Goal: Task Accomplishment & Management: Manage account settings

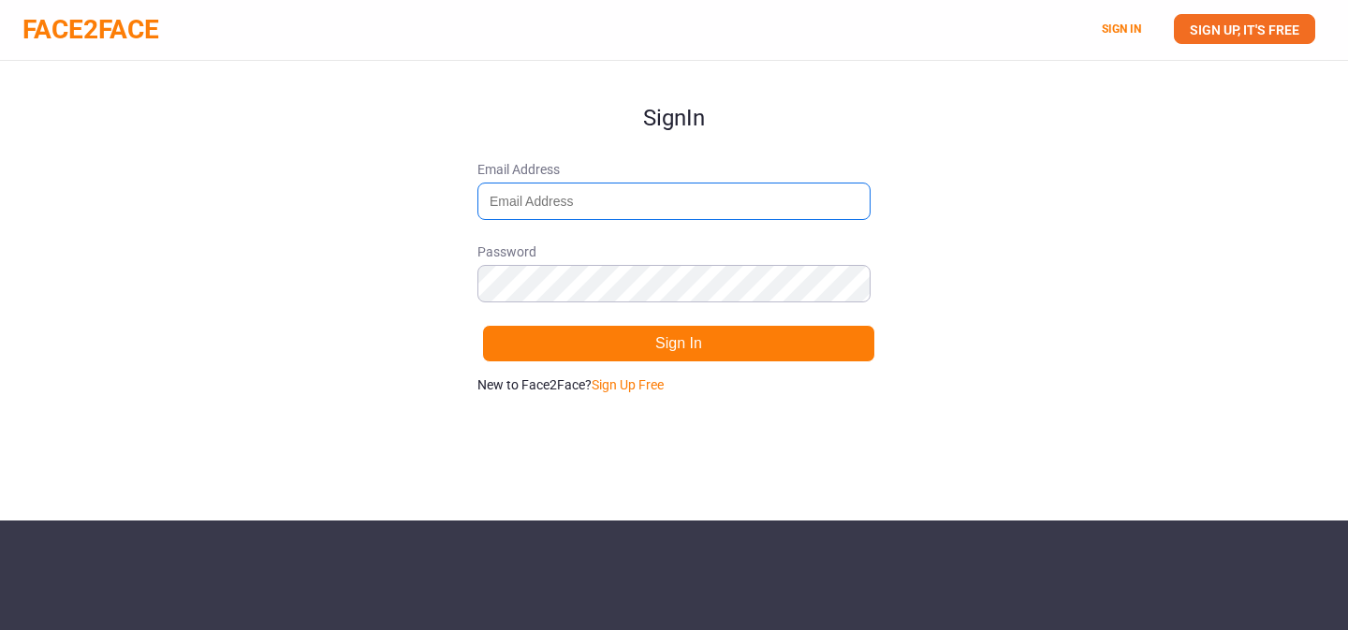
click at [543, 203] on input "Email Address" at bounding box center [674, 201] width 393 height 37
type input "[EMAIL_ADDRESS][DOMAIN_NAME]"
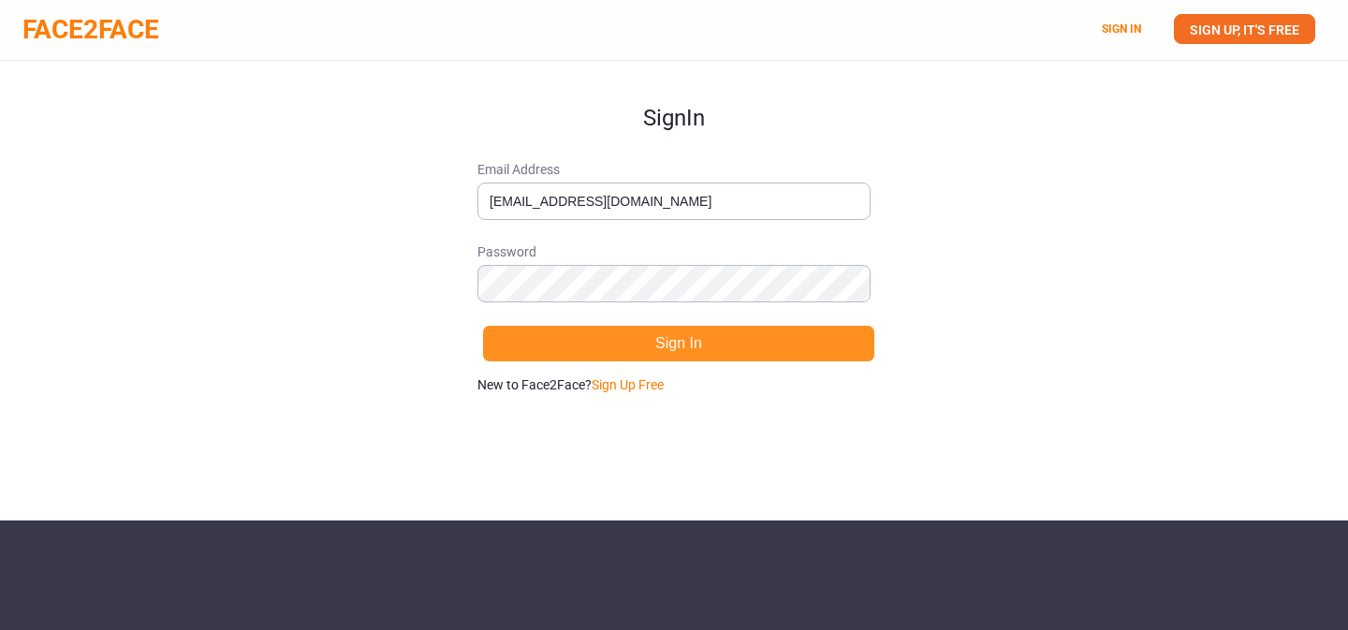
click at [623, 339] on button "Sign In" at bounding box center [678, 343] width 393 height 37
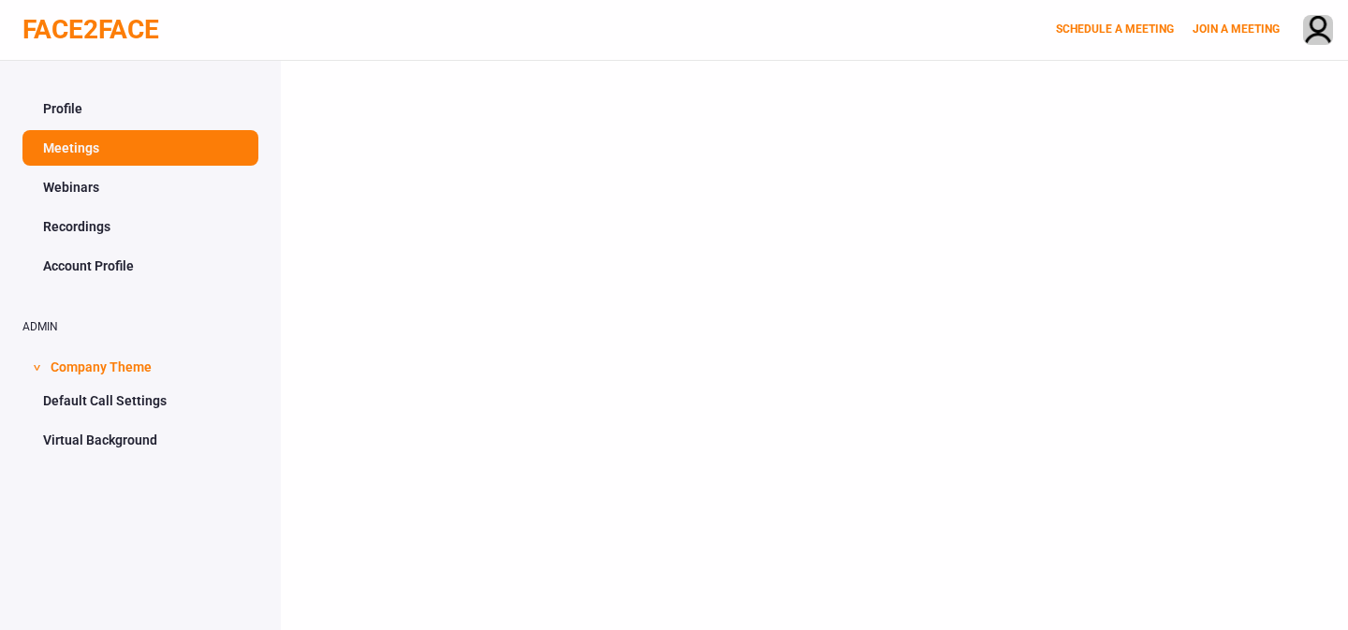
click at [1205, 493] on div at bounding box center [815, 376] width 1068 height 630
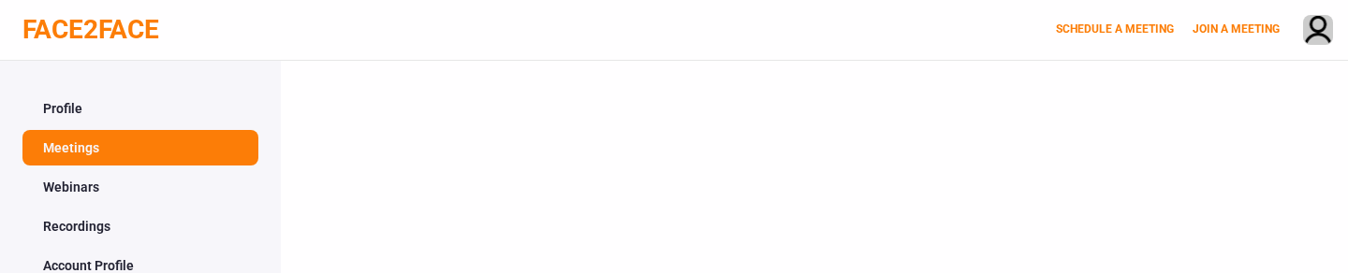
click at [466, 188] on div at bounding box center [815, 276] width 1068 height 431
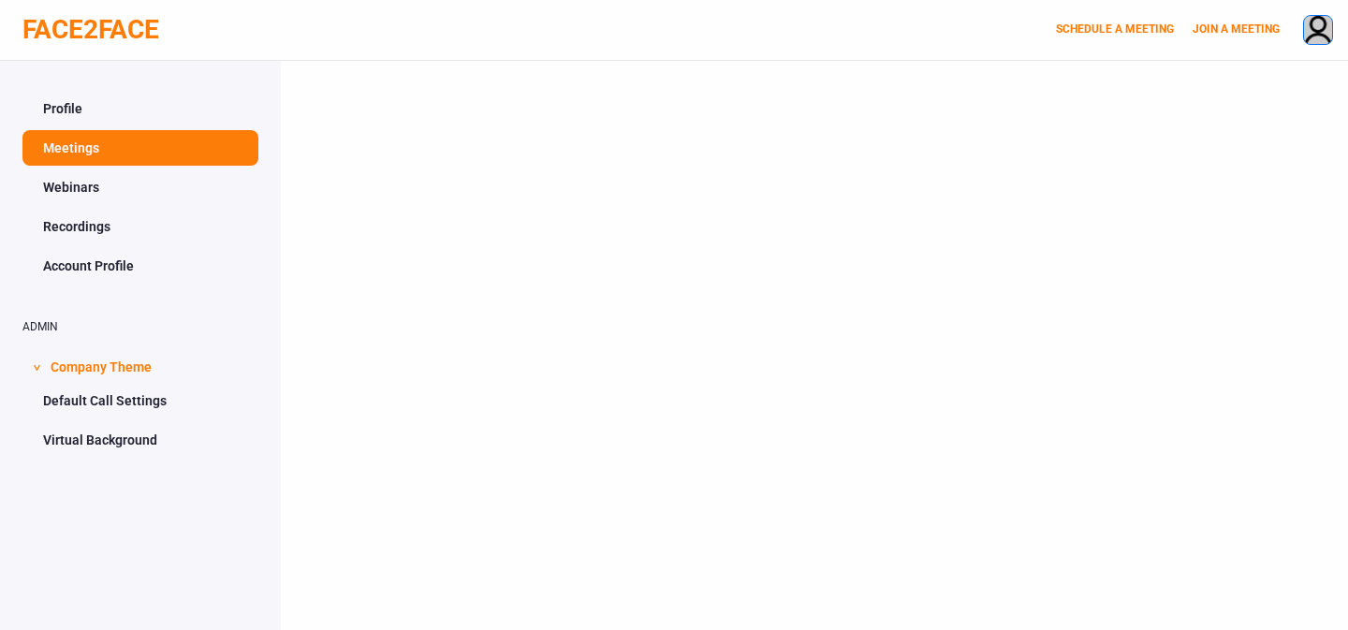
click at [1317, 22] on img at bounding box center [1318, 31] width 28 height 31
click at [655, 236] on div at bounding box center [815, 376] width 1068 height 630
